Goal: Transaction & Acquisition: Subscribe to service/newsletter

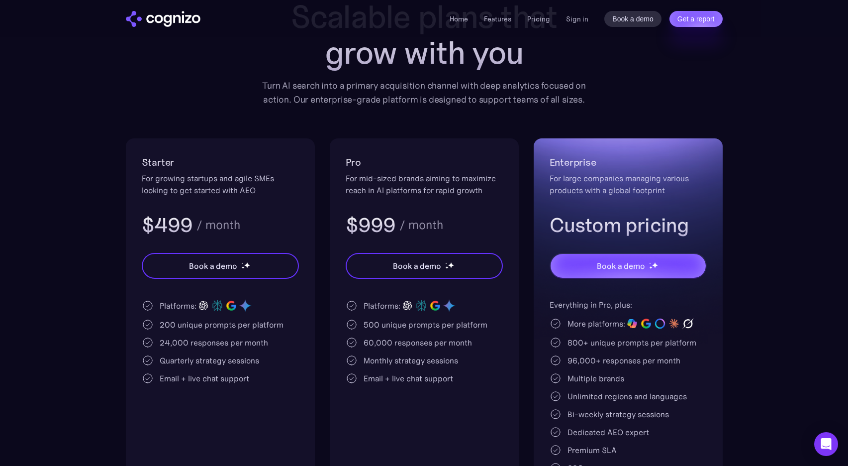
scroll to position [102, 0]
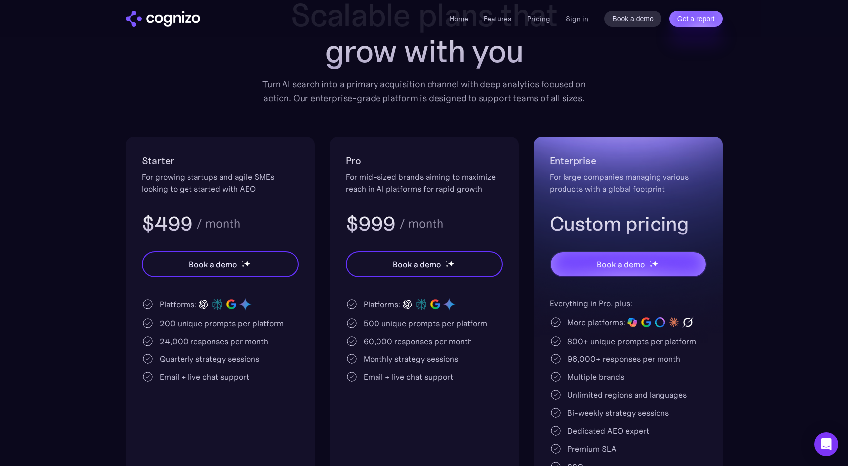
drag, startPoint x: 210, startPoint y: 178, endPoint x: 223, endPoint y: 180, distance: 13.1
click at [213, 178] on div "For growing startups and agile SMEs looking to get started with AEO" at bounding box center [220, 183] width 157 height 24
click at [254, 185] on div "For growing startups and agile SMEs looking to get started with AEO" at bounding box center [220, 183] width 157 height 24
drag, startPoint x: 165, startPoint y: 179, endPoint x: 234, endPoint y: 189, distance: 69.9
click at [234, 190] on div "For growing startups and agile SMEs looking to get started with AEO" at bounding box center [220, 183] width 157 height 24
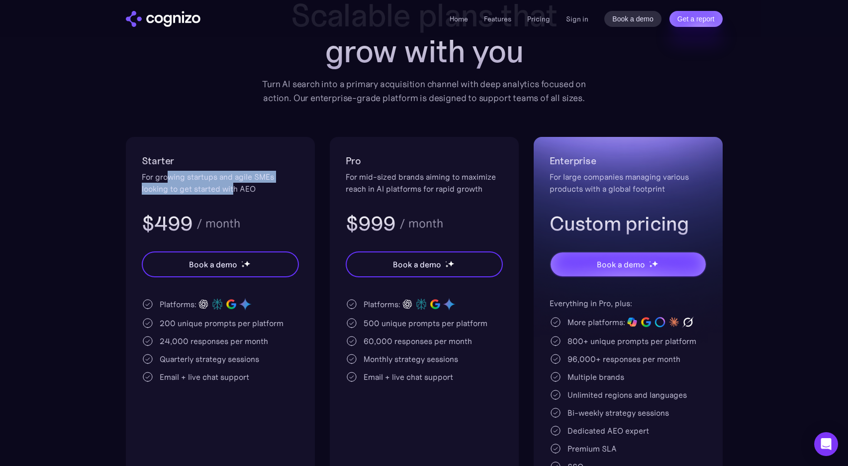
click at [273, 204] on div "Starter For growing startups and agile SMEs looking to get started with AEO $49…" at bounding box center [220, 195] width 157 height 84
click at [203, 321] on div "200 unique prompts per platform" at bounding box center [222, 323] width 124 height 12
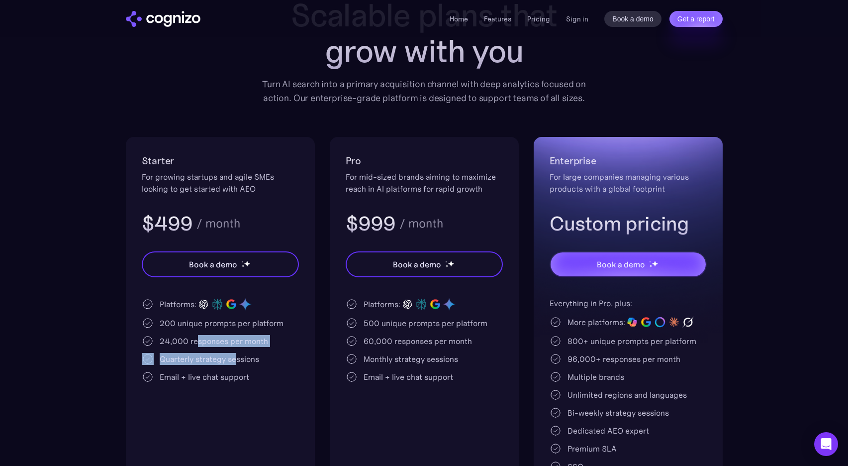
drag, startPoint x: 196, startPoint y: 337, endPoint x: 235, endPoint y: 357, distance: 44.3
click at [235, 356] on div "Platforms: 200 unique prompts per platform 24,000 responses per month Quarterly…" at bounding box center [220, 340] width 157 height 86
click at [193, 357] on div "Quarterly strategy sessions" at bounding box center [210, 359] width 100 height 12
